Goal: Obtain resource: Obtain resource

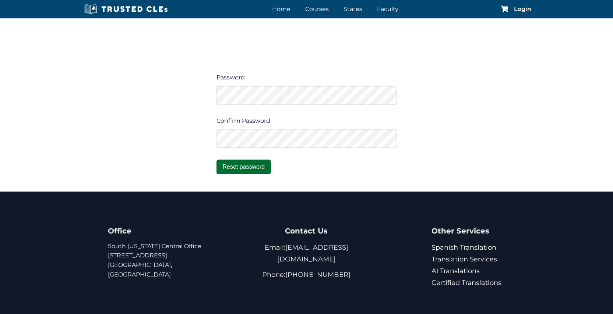
click at [252, 167] on button "Reset password" at bounding box center [243, 167] width 55 height 15
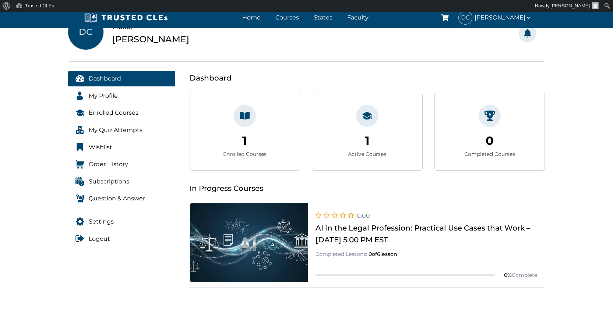
scroll to position [67, 0]
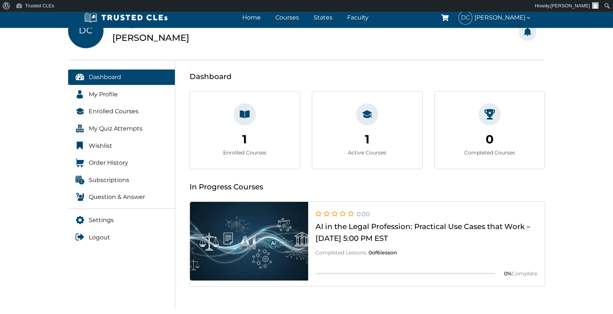
click at [242, 130] on div "1 Enrolled Courses 1" at bounding box center [245, 130] width 110 height 77
click at [370, 126] on div "1 Active Courses 1" at bounding box center [367, 130] width 110 height 77
click at [455, 141] on div "0 Completed Courses 0" at bounding box center [490, 130] width 110 height 77
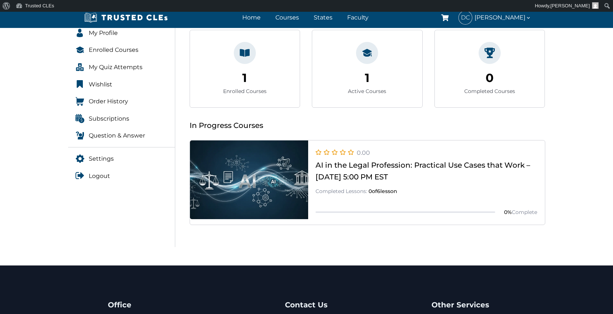
scroll to position [66, 0]
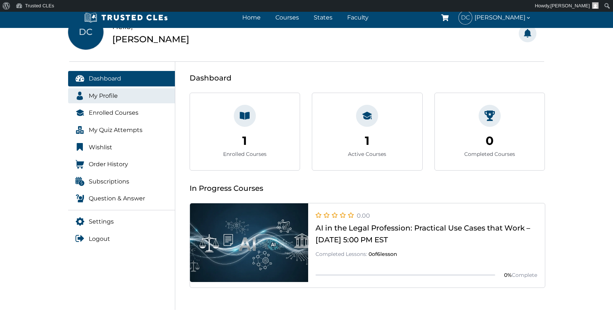
click at [115, 96] on span "My Profile" at bounding box center [103, 96] width 29 height 10
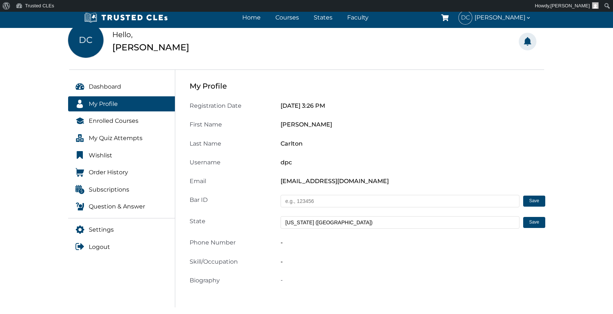
scroll to position [85, 0]
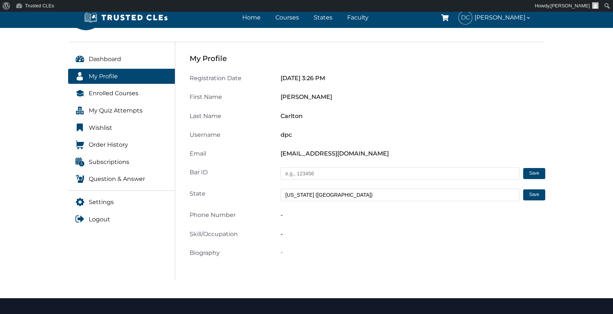
click at [289, 171] on input "text" at bounding box center [399, 173] width 239 height 13
type input "0767506"
click at [135, 91] on span "Enrolled Courses" at bounding box center [114, 94] width 50 height 10
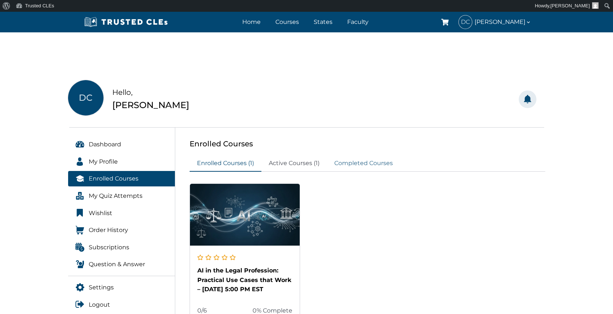
click at [352, 164] on link "Completed Courses" at bounding box center [363, 164] width 73 height 16
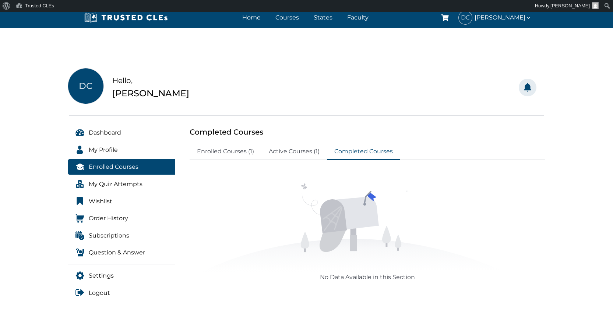
scroll to position [40, 0]
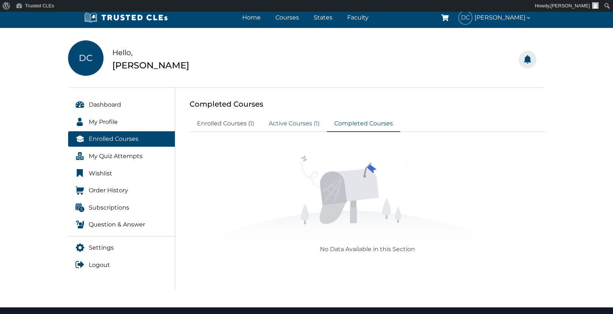
click at [297, 124] on link "Active Courses (1)" at bounding box center [294, 124] width 66 height 16
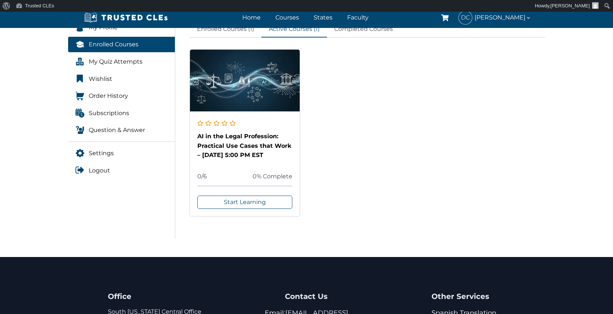
scroll to position [122, 0]
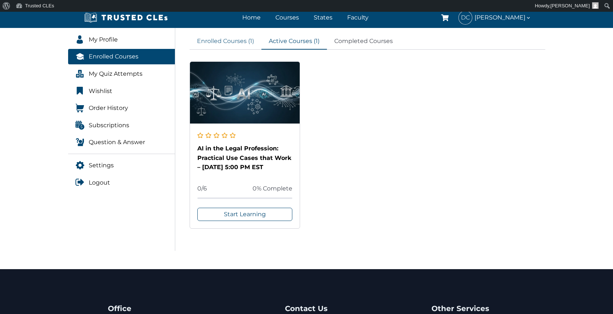
click at [225, 42] on link "Enrolled Courses (1)" at bounding box center [226, 41] width 72 height 16
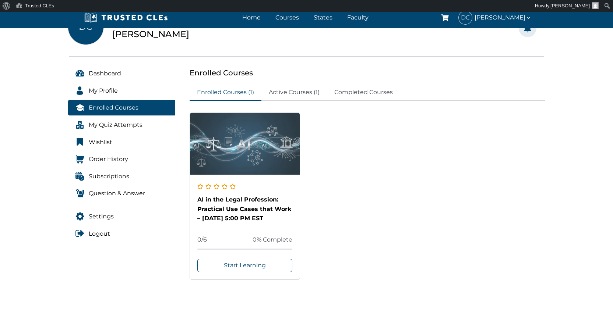
scroll to position [59, 0]
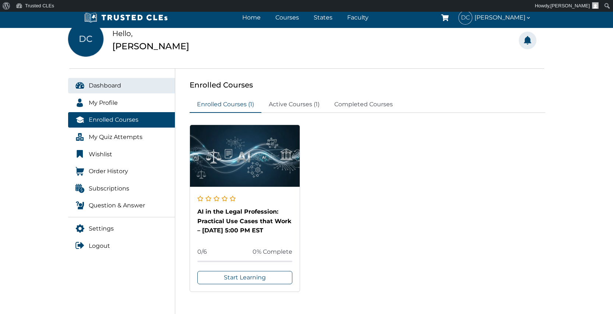
click at [136, 86] on link "Dashboard" at bounding box center [121, 85] width 107 height 15
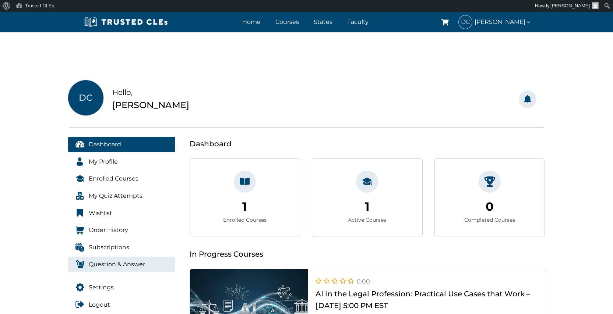
click at [126, 262] on span "Question & Answer" at bounding box center [117, 265] width 56 height 10
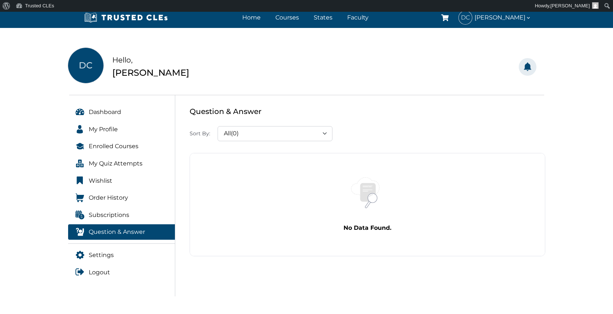
scroll to position [52, 0]
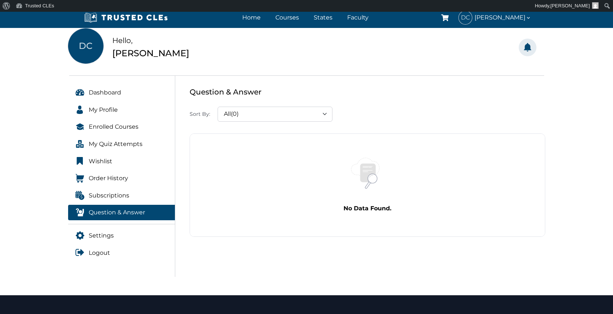
click at [326, 115] on div "All(0) All(0) Read(0) Unread(0) Important(0) Archived(0)" at bounding box center [275, 114] width 115 height 15
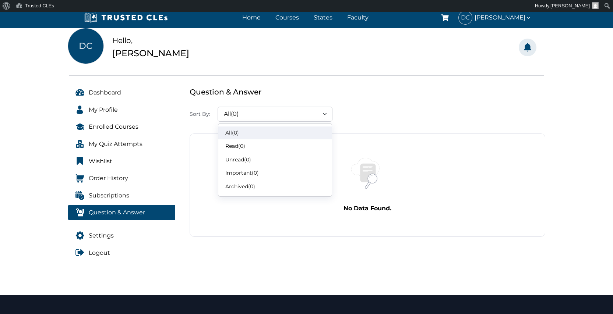
click at [354, 116] on div "Sort By: All(0) Read(0) Unread(0) Important(0) Archived(0) All(0) All(0) Read(0…" at bounding box center [367, 114] width 364 height 15
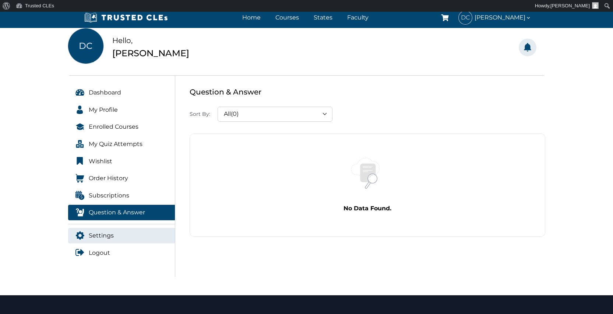
click at [103, 231] on span "Settings" at bounding box center [101, 236] width 25 height 10
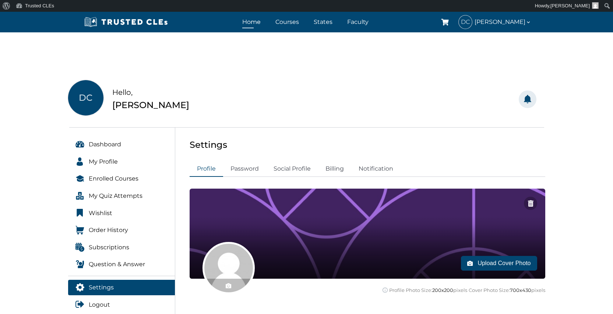
click at [258, 21] on link "Home" at bounding box center [251, 22] width 22 height 11
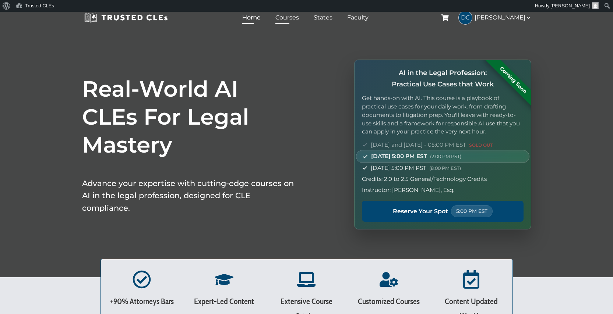
click at [290, 18] on link "Courses" at bounding box center [286, 17] width 27 height 11
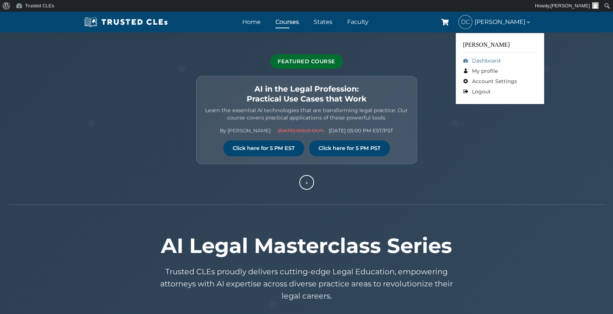
click at [482, 59] on link "Dashboard" at bounding box center [500, 61] width 74 height 10
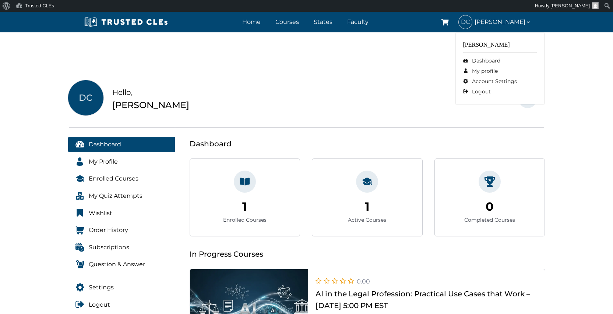
click at [527, 20] on icon at bounding box center [528, 22] width 6 height 6
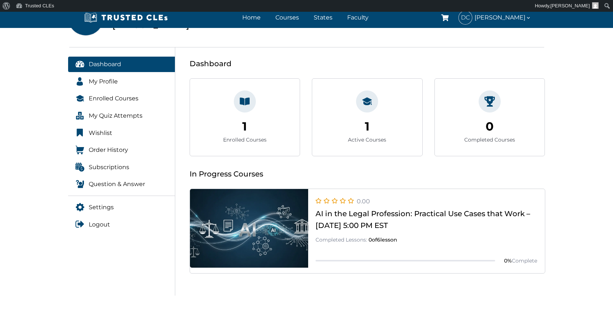
scroll to position [111, 0]
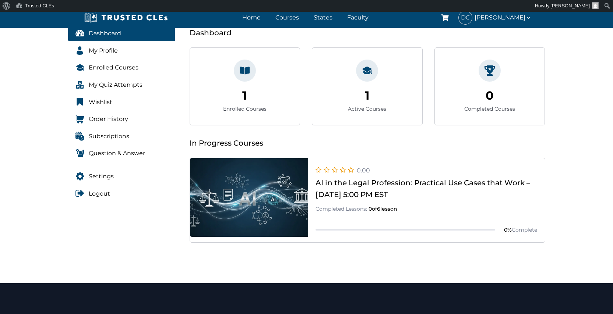
click at [358, 243] on link at bounding box center [367, 243] width 355 height 0
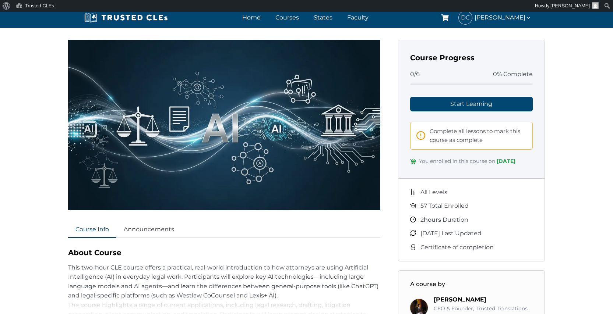
scroll to position [81, 0]
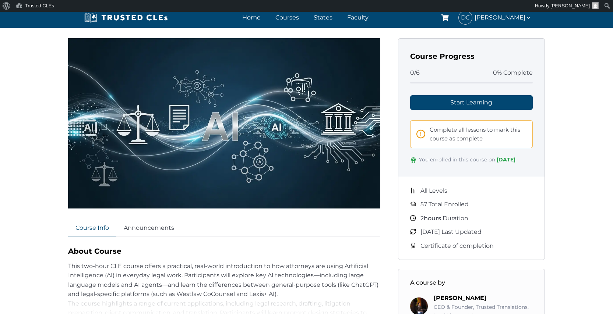
click at [430, 251] on span "Certificate of completion" at bounding box center [456, 246] width 73 height 10
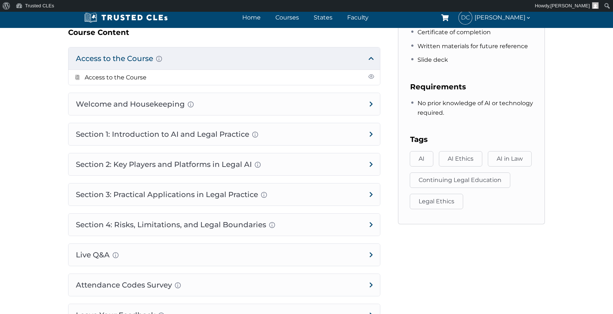
scroll to position [540, 0]
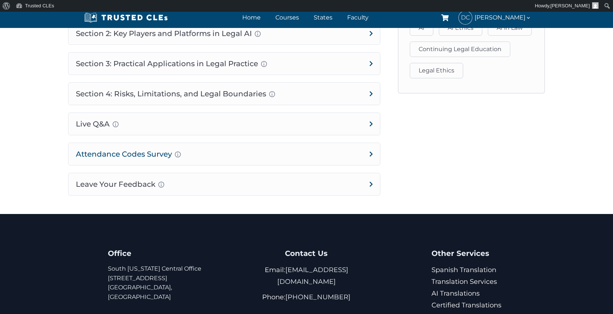
click at [163, 152] on h4 "Attendance Codes Survey Completion instructions for survey and attendance Final…" at bounding box center [223, 154] width 311 height 22
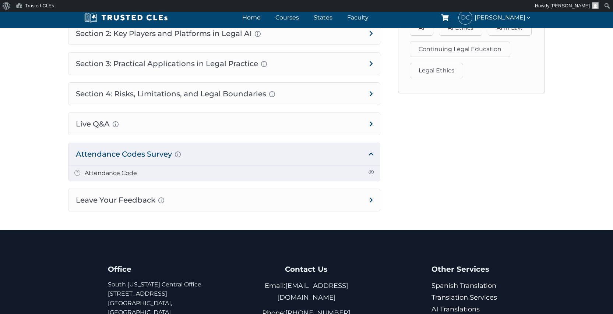
click at [130, 172] on link "Attendance Code" at bounding box center [111, 173] width 52 height 7
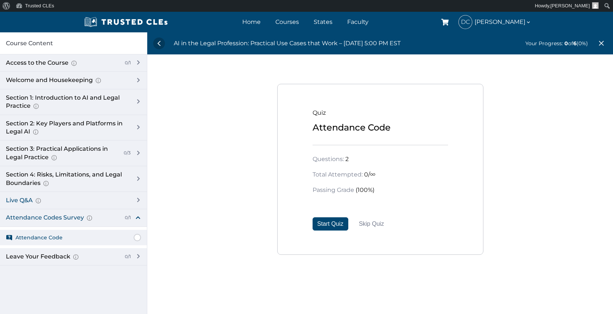
click at [135, 197] on div "Live Q&A Audience-submitted questions Practical clarification and follow-up" at bounding box center [73, 200] width 147 height 17
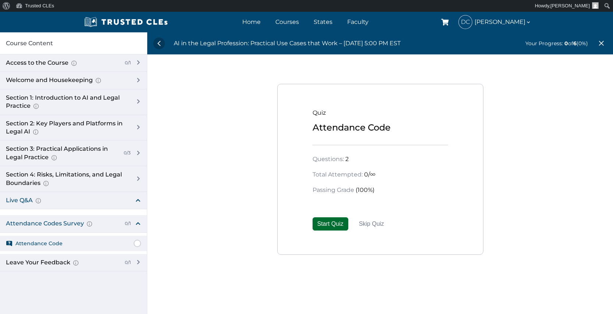
click at [324, 223] on button "Start Quiz" at bounding box center [331, 224] width 36 height 13
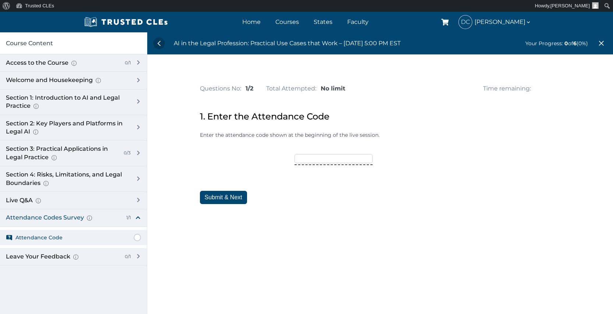
click at [308, 157] on input"] "text" at bounding box center [333, 158] width 78 height 9
type input"] "TRUSTED15"
click at [231, 195] on button "Submit & Next" at bounding box center [223, 197] width 47 height 13
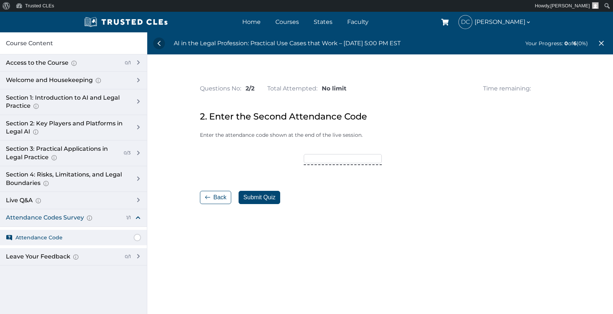
click at [308, 159] on input"] "text" at bounding box center [343, 158] width 78 height 9
type input"] "OCTOBER25"
click at [268, 195] on button "Submit Quiz" at bounding box center [260, 197] width 42 height 13
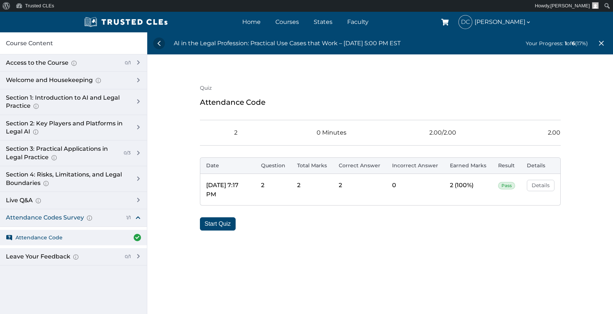
click at [272, 211] on div "Quiz Attendance Code Questions: 2 Quiz Time: 0 Minutes Total Marks: 2.00/2.00 P…" at bounding box center [380, 157] width 361 height 147
click at [285, 229] on div "Start Quiz" at bounding box center [380, 224] width 361 height 13
click at [219, 225] on button "Start Quiz" at bounding box center [218, 224] width 36 height 13
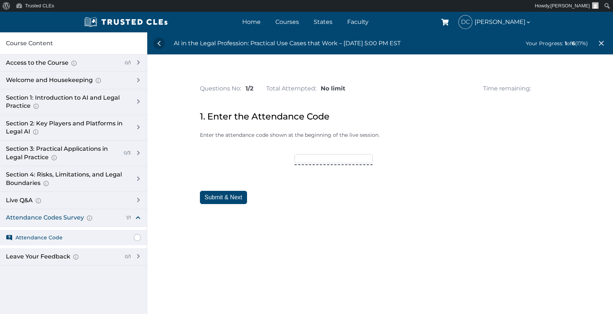
click at [300, 159] on input"] "text" at bounding box center [333, 158] width 78 height 9
type input"] "TRUSTED15"
click at [230, 197] on button "Submit & Next" at bounding box center [223, 197] width 47 height 13
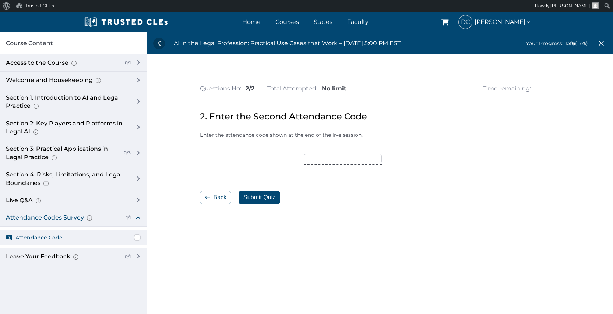
click at [315, 157] on input"] "text" at bounding box center [343, 158] width 78 height 9
type input"] "OCTOBER25"
click at [262, 197] on button "Submit Quiz" at bounding box center [260, 197] width 42 height 13
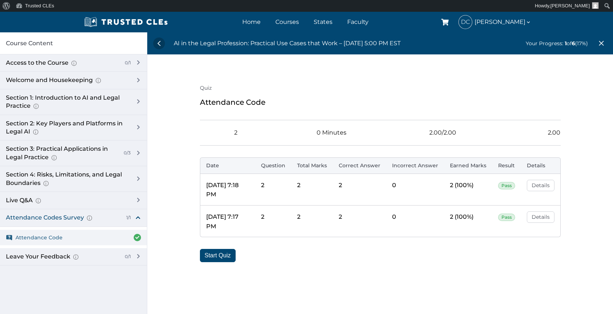
click at [59, 235] on span "Attendance Code" at bounding box center [38, 238] width 47 height 8
click at [52, 60] on div "Access to the Course Here you will have the link to access the course." at bounding box center [62, 63] width 113 height 8
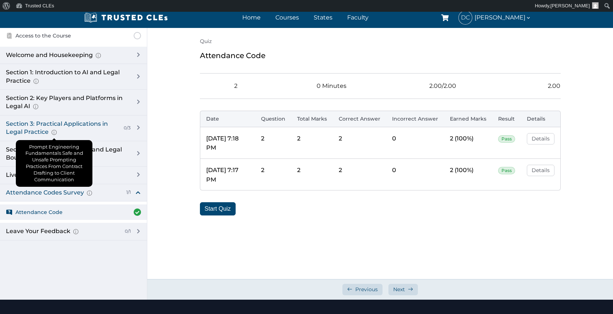
scroll to position [62, 0]
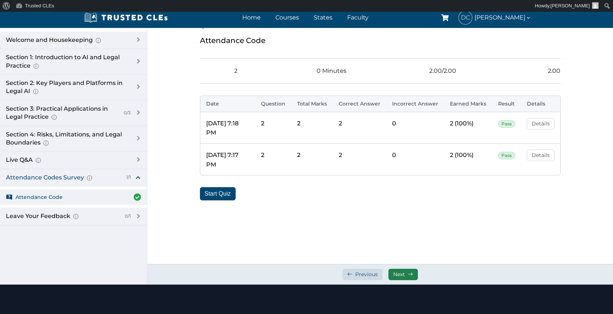
click at [403, 276] on span "Next" at bounding box center [399, 274] width 12 height 7
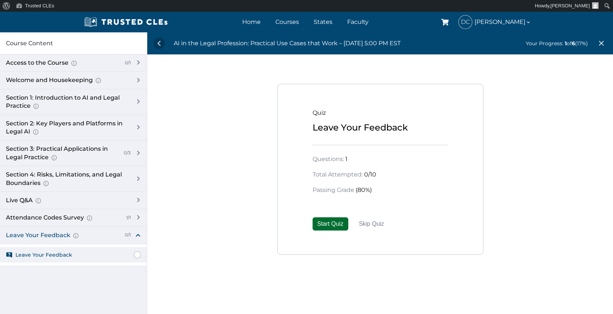
click at [337, 222] on button "Start Quiz" at bounding box center [331, 224] width 36 height 13
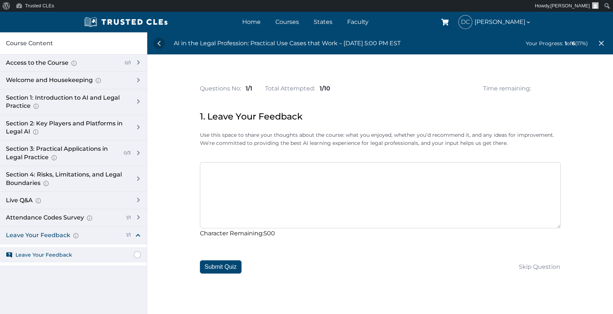
click at [213, 163] on textarea at bounding box center [380, 195] width 361 height 66
type textarea "VERY INFORMATIVE"
click at [226, 263] on button "Submit Quiz" at bounding box center [221, 267] width 42 height 13
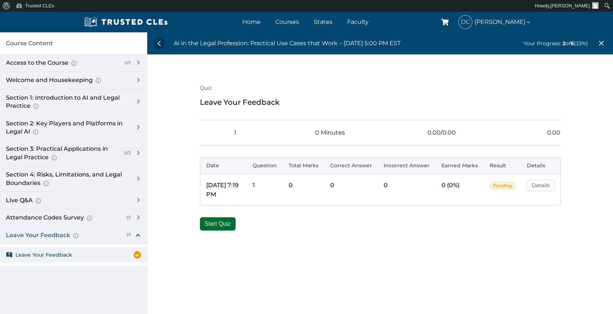
click at [220, 222] on button "Start Quiz" at bounding box center [218, 224] width 36 height 13
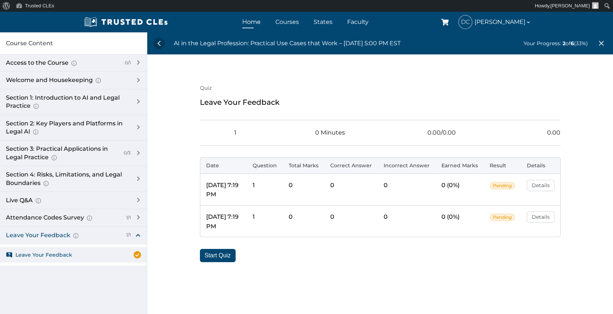
click at [252, 22] on link "Home" at bounding box center [251, 22] width 22 height 11
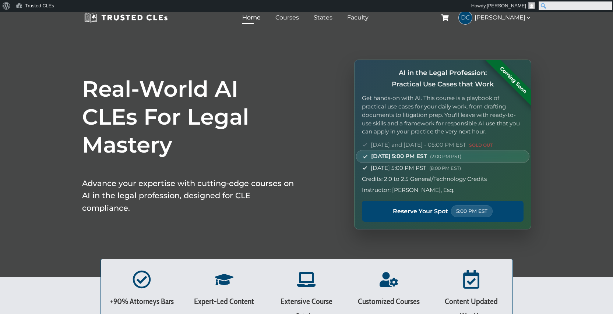
click at [608, 6] on input "Search" at bounding box center [576, 5] width 74 height 9
type input "CLE CREDITS"
click input "Search" at bounding box center [0, 0] width 0 height 0
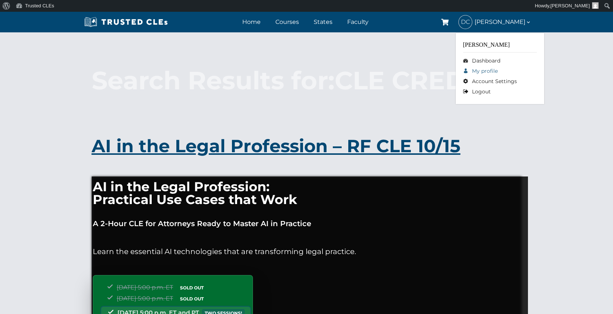
click at [485, 70] on link "My profile" at bounding box center [500, 71] width 74 height 10
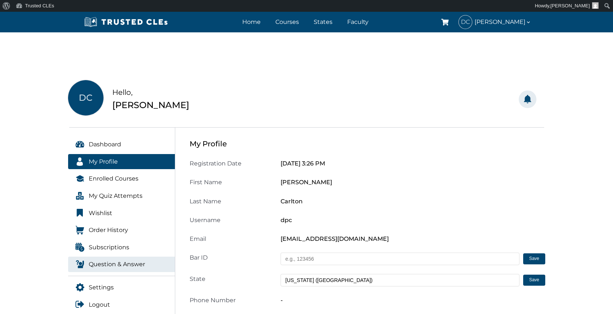
click at [128, 265] on span "Question & Answer" at bounding box center [117, 265] width 56 height 10
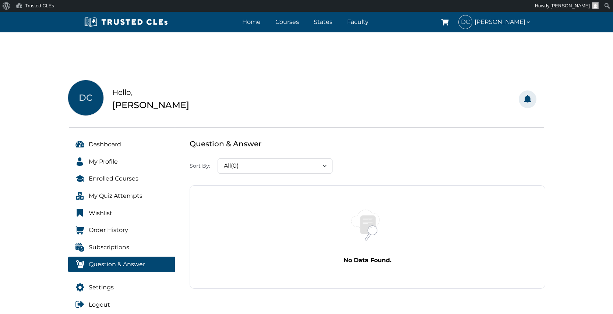
click at [200, 194] on div "No Data Found." at bounding box center [367, 237] width 355 height 103
click at [201, 192] on div "No Data Found." at bounding box center [367, 237] width 355 height 103
click at [321, 166] on div "All(0) All(0) Read(0) Unread(0) Important(0) Archived(0)" at bounding box center [275, 166] width 115 height 15
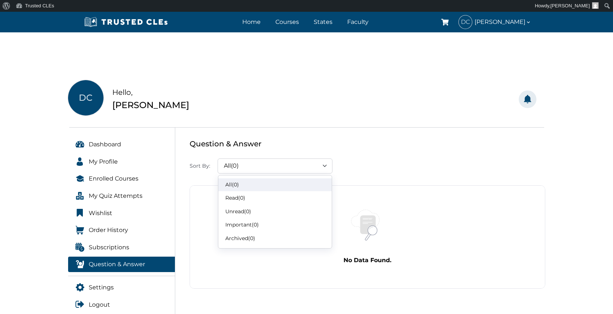
click at [200, 190] on div "No Data Found." at bounding box center [367, 237] width 355 height 103
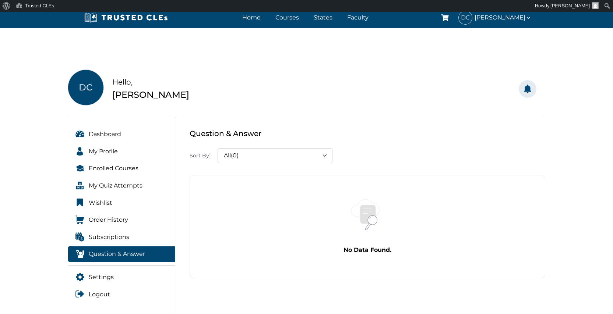
scroll to position [12, 0]
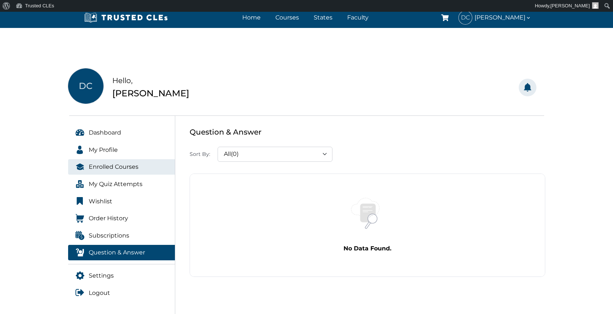
click at [137, 169] on span "Enrolled Courses" at bounding box center [114, 167] width 50 height 10
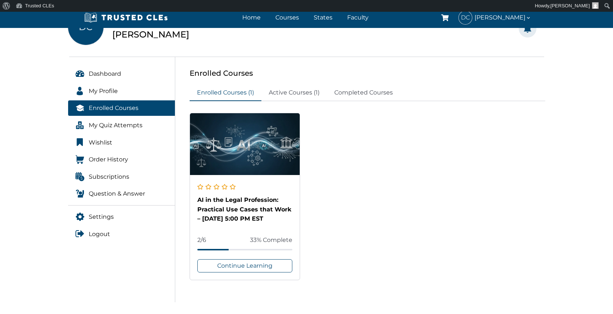
scroll to position [105, 0]
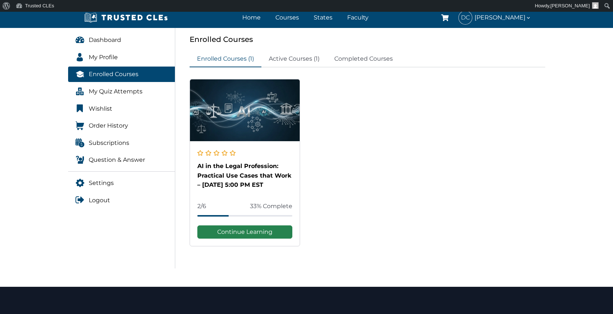
click at [240, 233] on link "Continue Learning" at bounding box center [244, 232] width 95 height 13
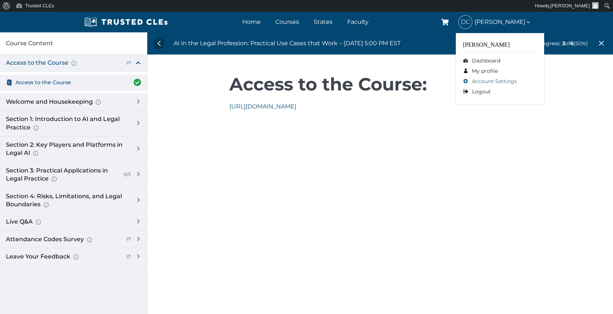
click at [479, 82] on link "Account Settings" at bounding box center [500, 81] width 74 height 10
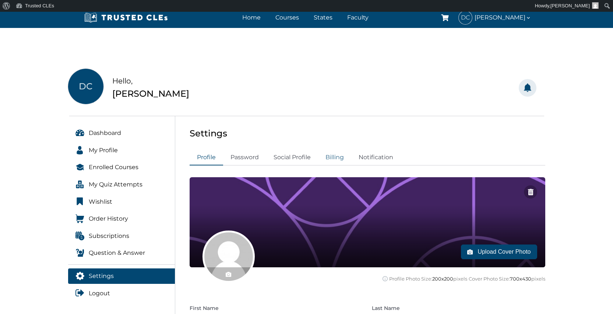
scroll to position [10, 0]
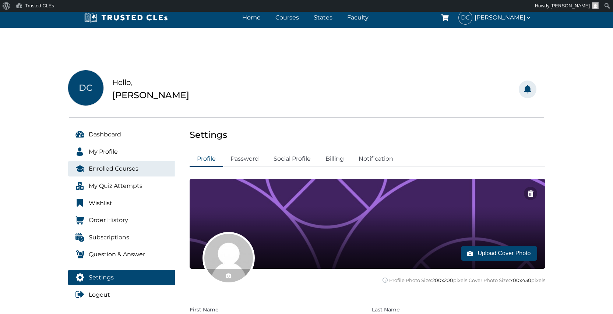
click at [125, 171] on span "Enrolled Courses" at bounding box center [114, 169] width 50 height 10
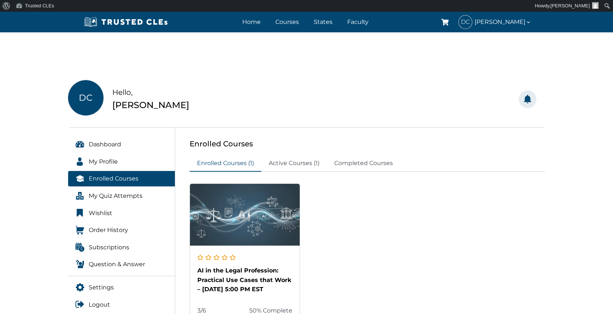
scroll to position [1, 0]
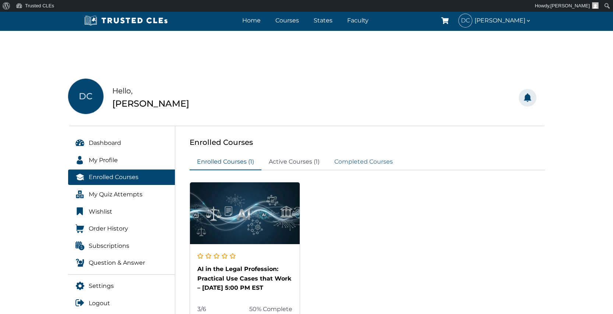
click at [347, 164] on link "Completed Courses" at bounding box center [363, 162] width 73 height 16
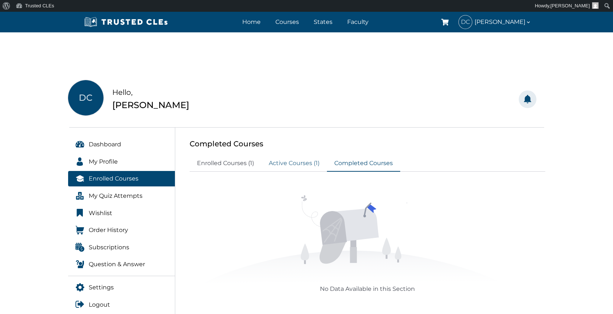
click at [296, 165] on link "Active Courses (1)" at bounding box center [294, 164] width 66 height 16
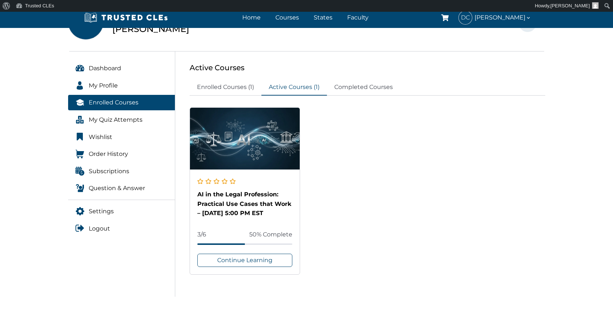
scroll to position [78, 0]
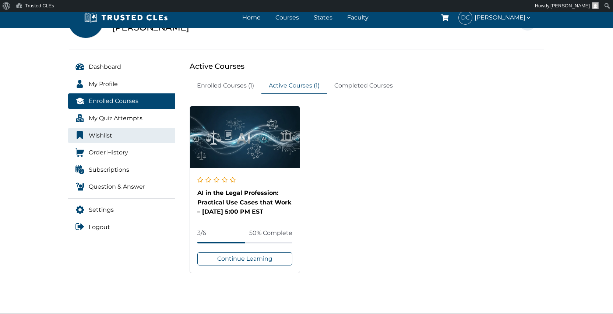
click at [114, 133] on link "Wishlist" at bounding box center [121, 135] width 107 height 15
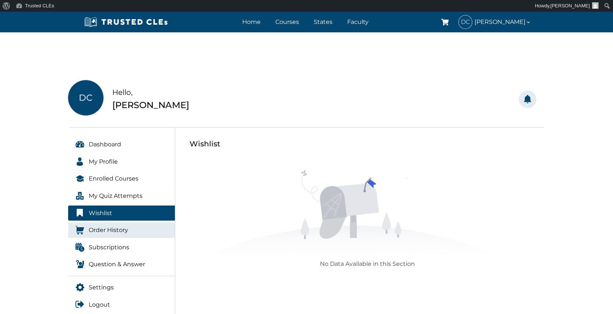
click at [123, 229] on span "Order History" at bounding box center [108, 231] width 39 height 10
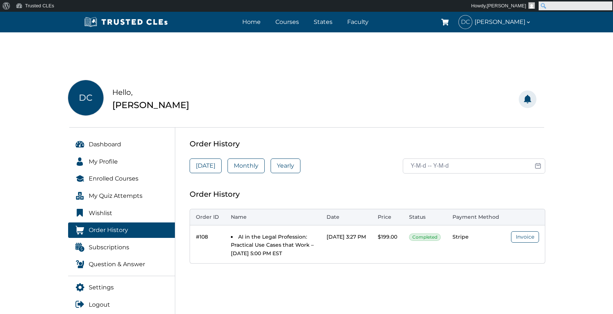
click at [608, 7] on input "Search" at bounding box center [576, 5] width 74 height 9
type input "CERTIFICATE OF COMPLETION"
click input "Search" at bounding box center [0, 0] width 0 height 0
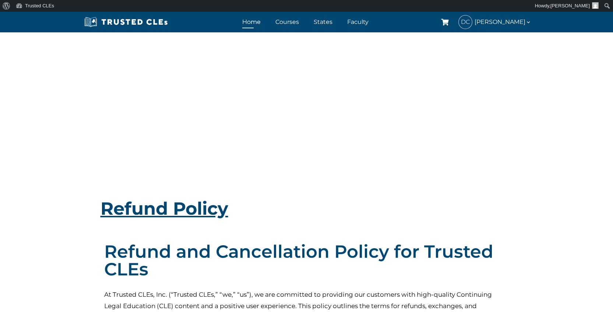
click at [259, 24] on link "Home" at bounding box center [251, 22] width 22 height 11
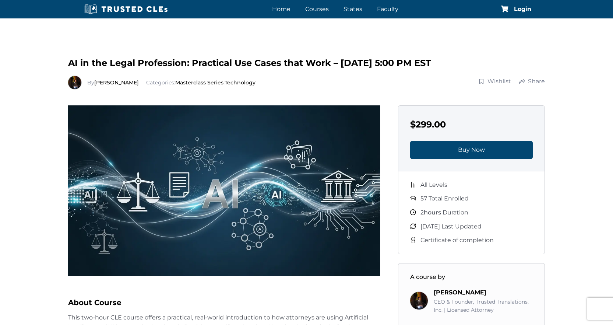
scroll to position [76, 0]
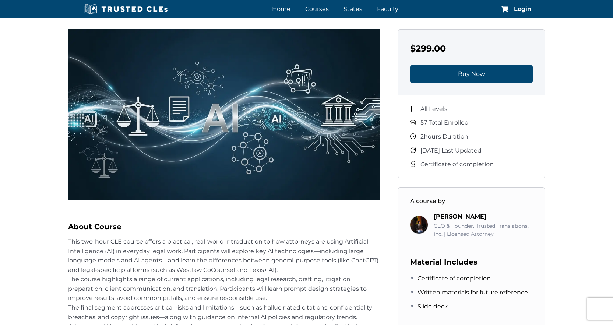
click at [440, 163] on span "Certificate of completion" at bounding box center [456, 164] width 73 height 10
click at [416, 165] on li "Certificate of completion" at bounding box center [471, 164] width 123 height 10
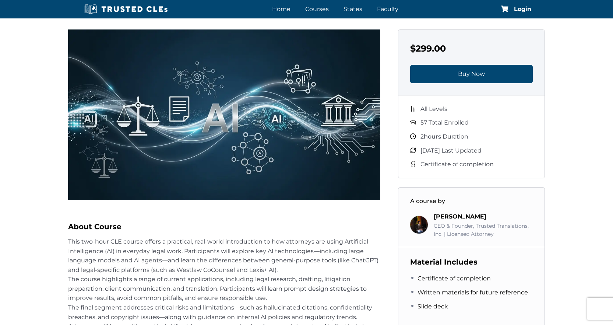
click at [413, 165] on span at bounding box center [413, 165] width 6 height 8
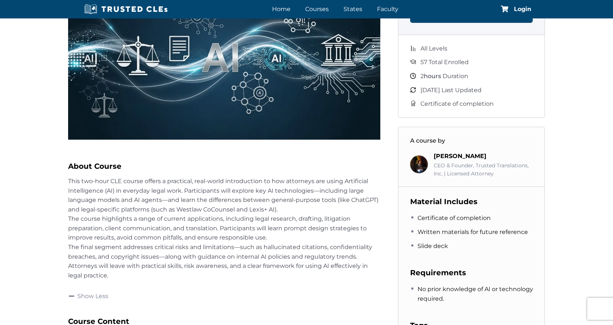
scroll to position [155, 0]
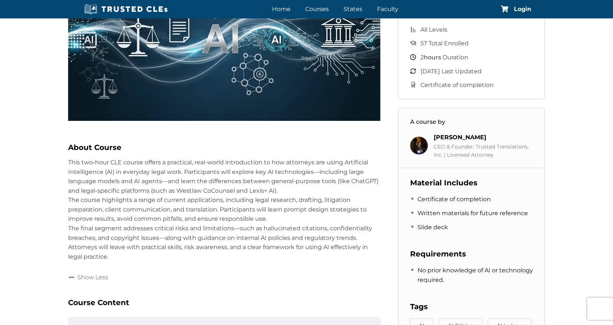
click at [445, 198] on span "Certificate of completion" at bounding box center [453, 199] width 73 height 10
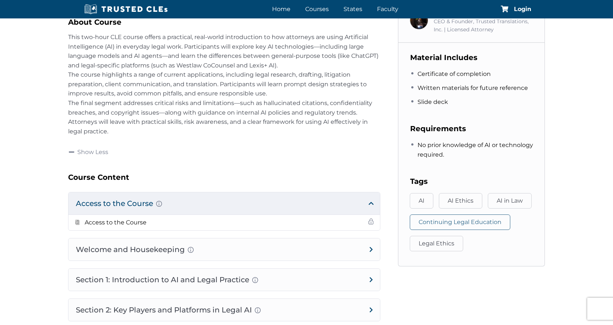
scroll to position [239, 0]
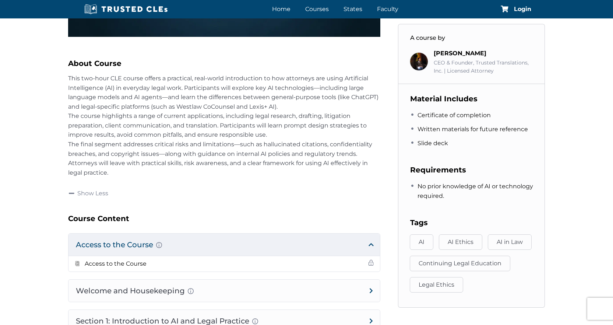
click at [439, 112] on span "Certificate of completion" at bounding box center [453, 115] width 73 height 10
click at [434, 141] on span "Slide deck" at bounding box center [432, 143] width 31 height 10
